Goal: Information Seeking & Learning: Check status

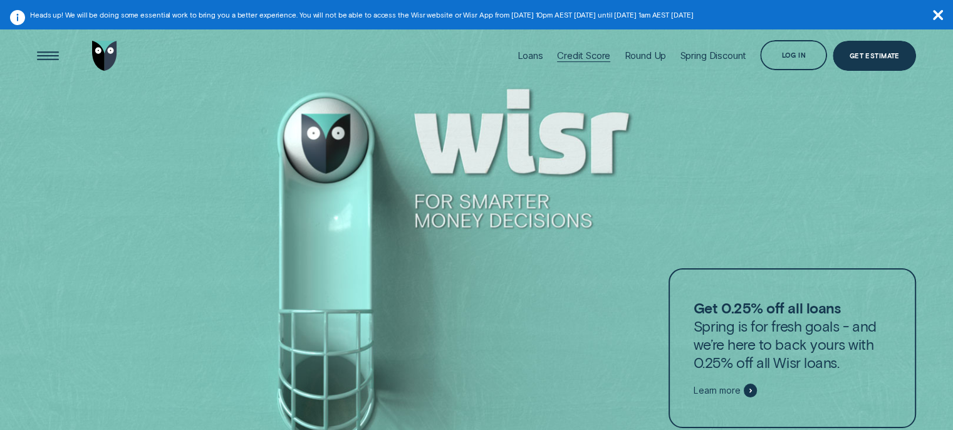
click at [590, 55] on div "Credit Score" at bounding box center [583, 56] width 53 height 12
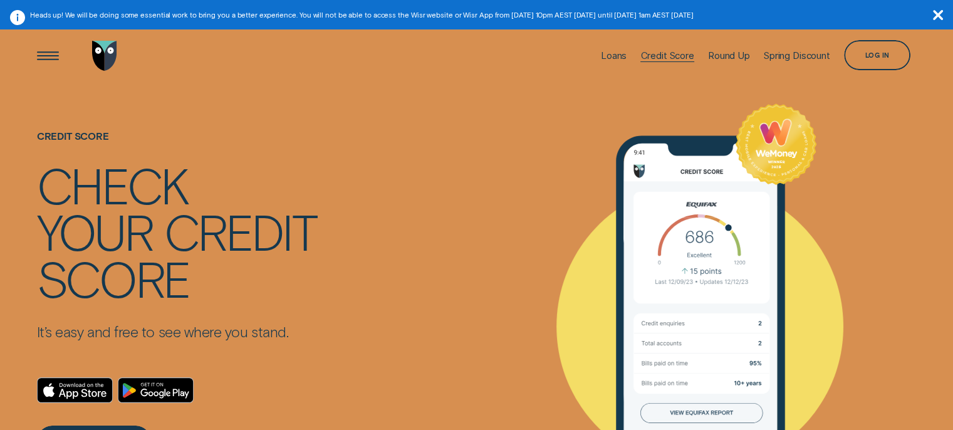
click at [648, 53] on div "Credit Score" at bounding box center [666, 56] width 53 height 12
click at [649, 53] on div "Credit Score" at bounding box center [666, 56] width 53 height 12
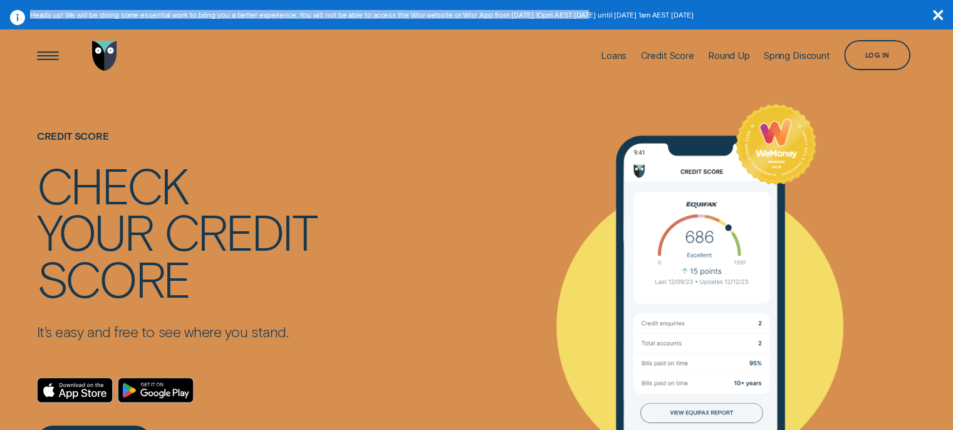
drag, startPoint x: 573, startPoint y: 19, endPoint x: 0, endPoint y: 31, distance: 572.8
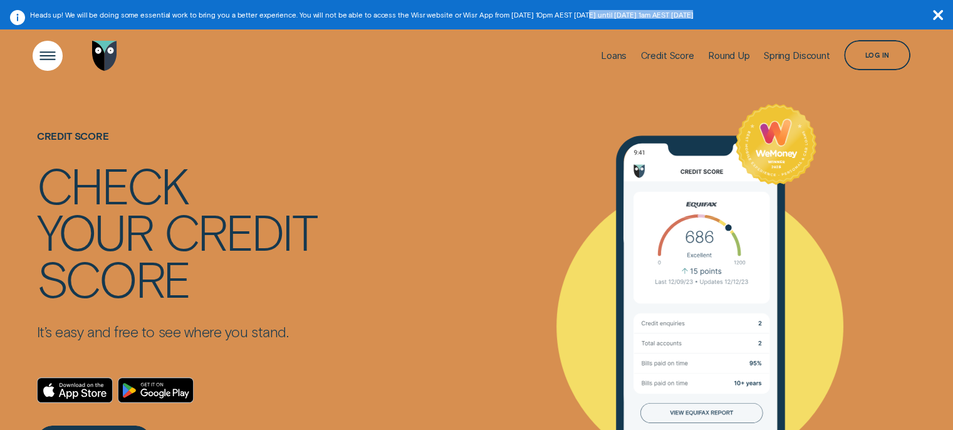
click at [57, 50] on div "Open Menu" at bounding box center [47, 55] width 43 height 43
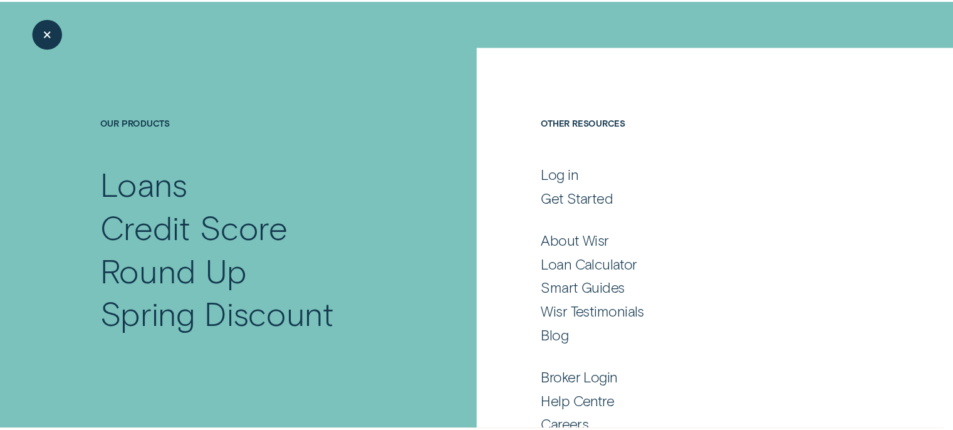
scroll to position [20, 0]
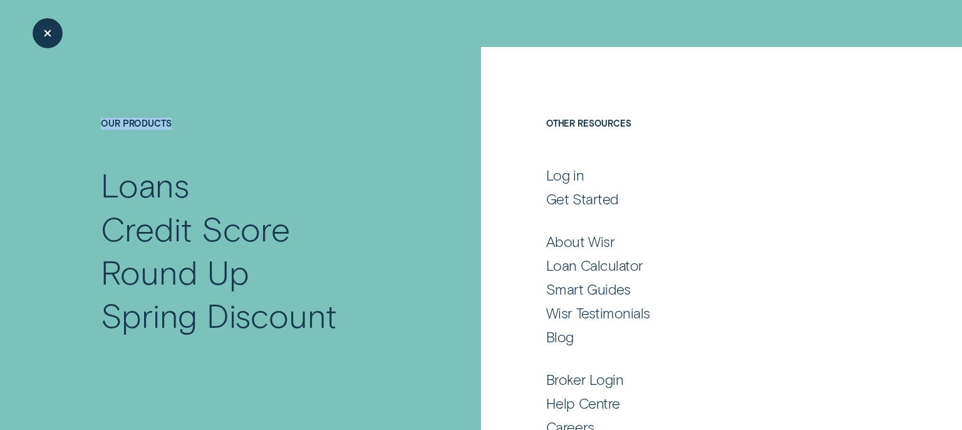
drag, startPoint x: 357, startPoint y: 131, endPoint x: 51, endPoint y: 41, distance: 318.8
click at [51, 41] on div "Close Menu" at bounding box center [47, 33] width 43 height 43
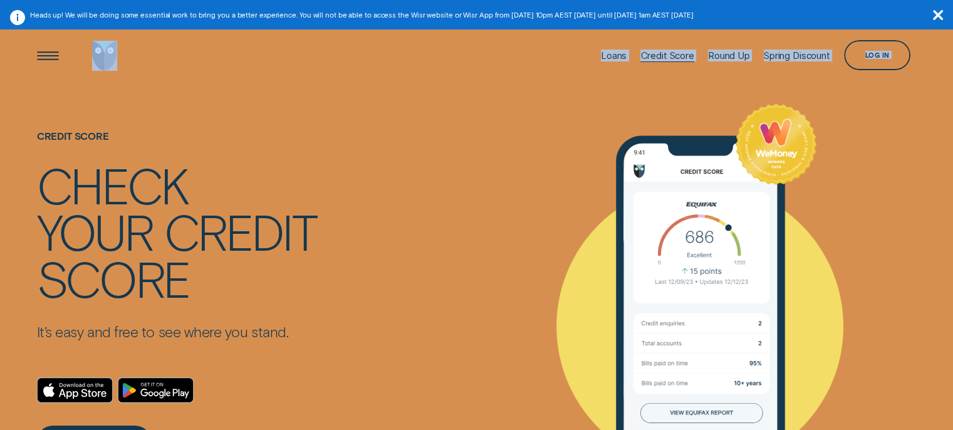
click at [667, 53] on div "Credit Score" at bounding box center [666, 56] width 53 height 12
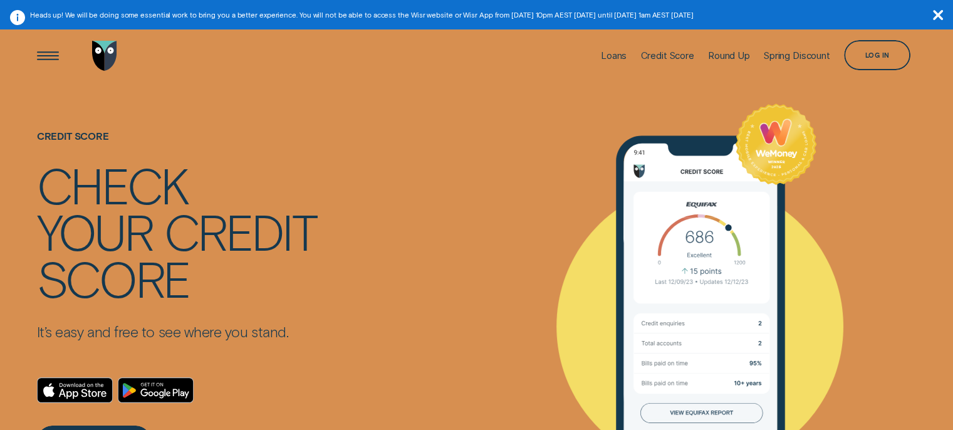
click at [547, 128] on div at bounding box center [699, 306] width 385 height 447
click at [939, 15] on icon "button" at bounding box center [938, 15] width 10 height 10
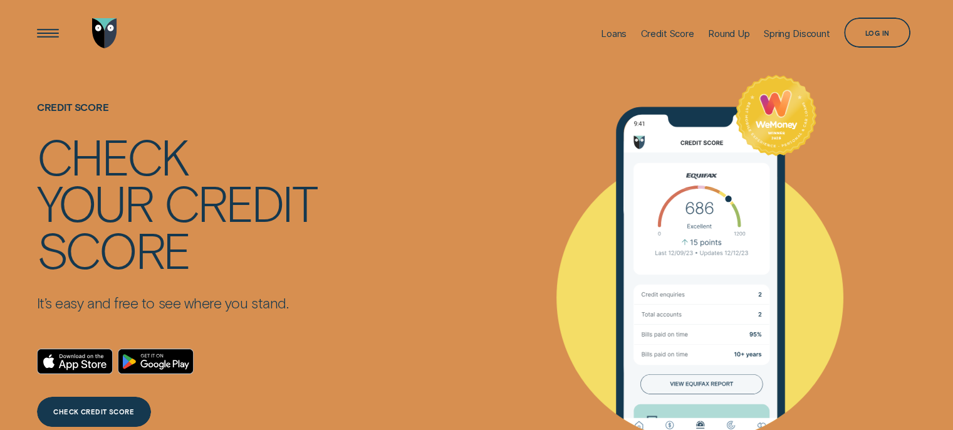
drag, startPoint x: 939, startPoint y: 15, endPoint x: 655, endPoint y: 113, distance: 299.8
click at [655, 113] on div at bounding box center [699, 277] width 385 height 447
click at [877, 36] on div "Log in" at bounding box center [877, 33] width 67 height 30
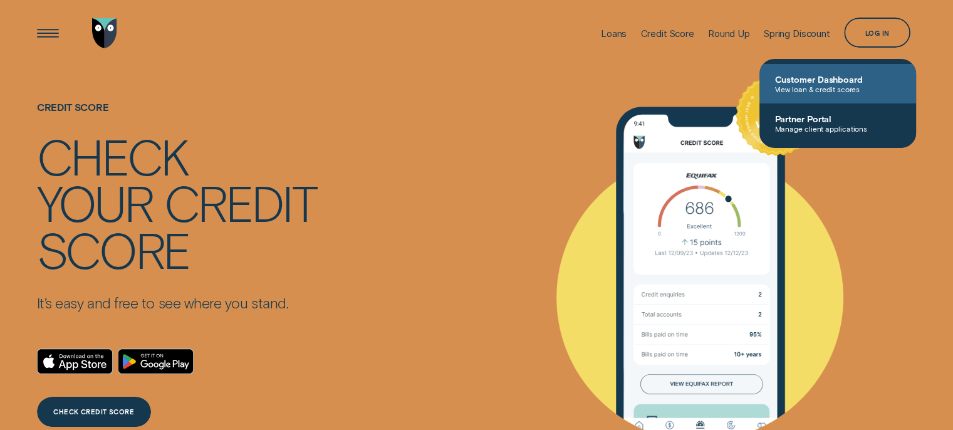
click at [812, 85] on span "View loan & credit scores" at bounding box center [837, 89] width 127 height 9
